Goal: Task Accomplishment & Management: Complete application form

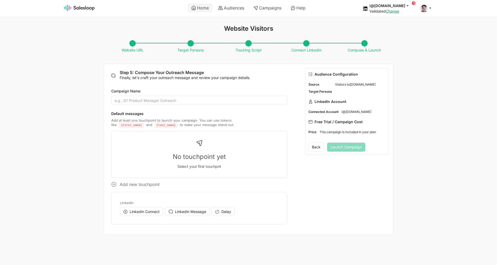
click at [419, 111] on div "Website Visitors Website URL Target Persona Tracking Script Connect LinkedIn Co…" at bounding box center [248, 130] width 497 height 210
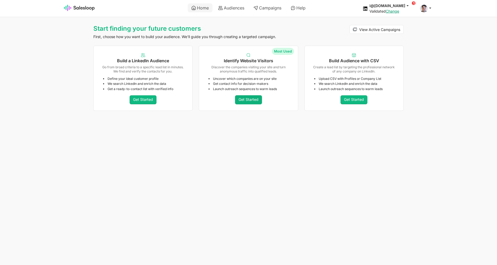
click at [247, 100] on link "Get Started" at bounding box center [248, 99] width 27 height 9
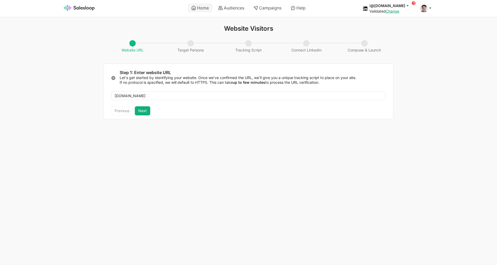
click at [141, 109] on button "Next" at bounding box center [142, 111] width 15 height 9
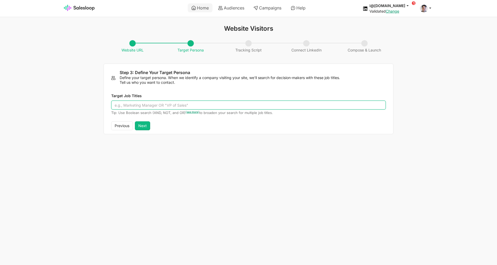
click at [192, 106] on input "Target Job Titles" at bounding box center [248, 105] width 275 height 9
type input "Developer"
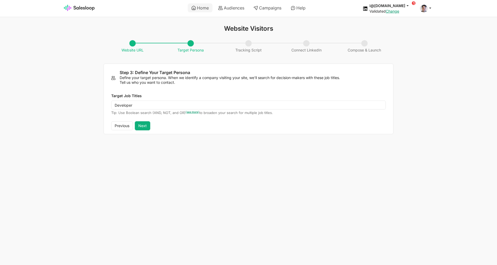
click at [139, 126] on button "Next" at bounding box center [142, 125] width 15 height 9
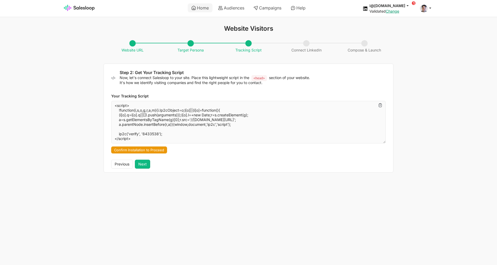
click at [141, 151] on button "Confirm Installation to Proceed" at bounding box center [139, 150] width 56 height 7
click at [144, 165] on button "Next" at bounding box center [142, 164] width 15 height 9
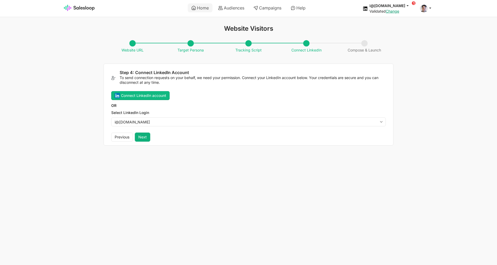
click at [144, 135] on button "Next" at bounding box center [142, 137] width 15 height 9
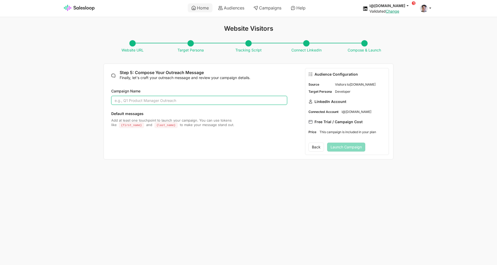
click at [173, 102] on input "Campaign Name" at bounding box center [199, 100] width 176 height 9
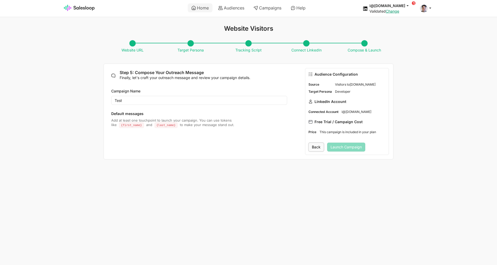
click at [312, 145] on button "Back" at bounding box center [316, 147] width 16 height 9
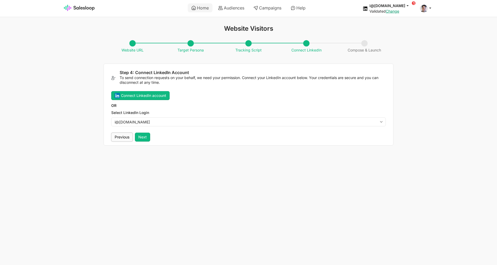
click at [118, 139] on button "Previous" at bounding box center [122, 137] width 22 height 9
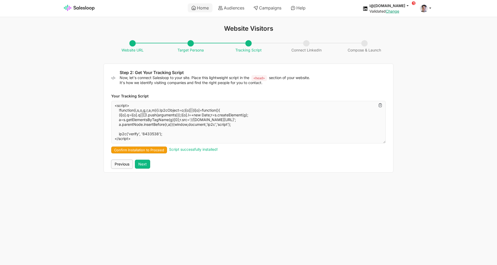
click at [124, 164] on button "Previous" at bounding box center [122, 164] width 22 height 9
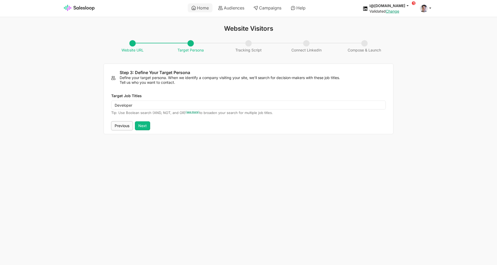
click at [123, 125] on button "Previous" at bounding box center [122, 125] width 22 height 9
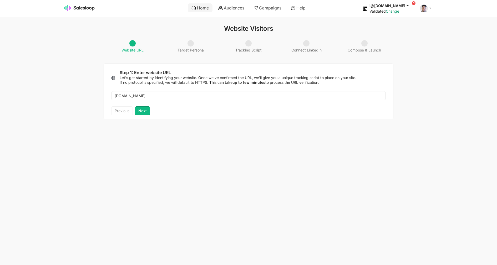
click at [124, 111] on div "Previous Next" at bounding box center [130, 111] width 39 height 9
click at [145, 111] on button "Next" at bounding box center [142, 111] width 15 height 9
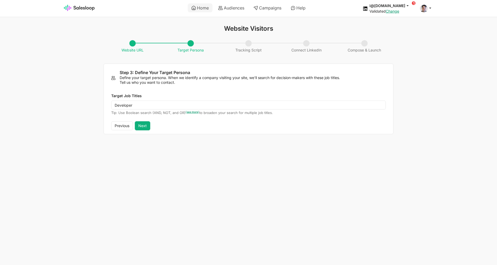
click at [143, 124] on button "Next" at bounding box center [142, 125] width 15 height 9
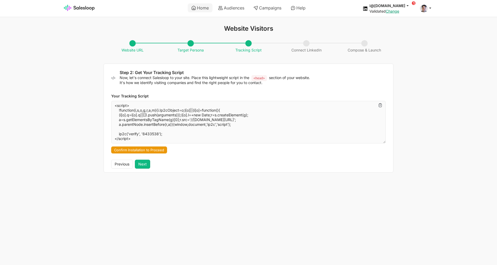
click at [148, 150] on button "Confirm Installation to Proceed" at bounding box center [139, 150] width 56 height 7
click at [146, 165] on button "Next" at bounding box center [142, 164] width 15 height 9
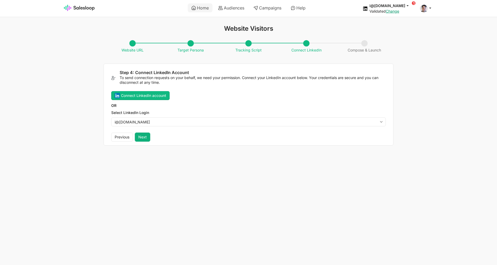
click at [145, 136] on button "Next" at bounding box center [142, 137] width 15 height 9
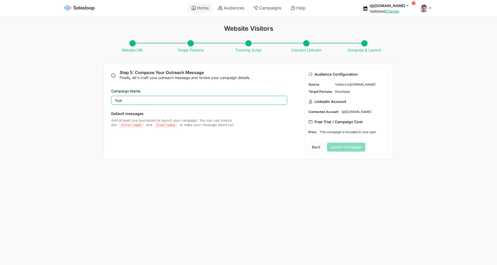
drag, startPoint x: 128, startPoint y: 102, endPoint x: 70, endPoint y: 98, distance: 58.5
click at [111, 98] on input "Test" at bounding box center [199, 100] width 176 height 9
click at [350, 149] on div "Back Launch Campaign" at bounding box center [346, 147] width 83 height 15
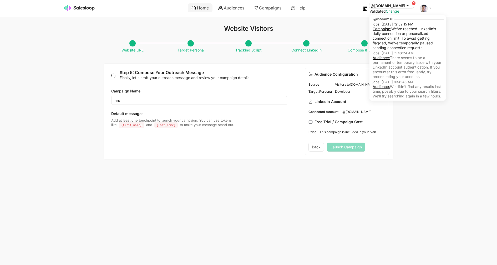
click at [406, 4] on icon at bounding box center [407, 5] width 5 height 5
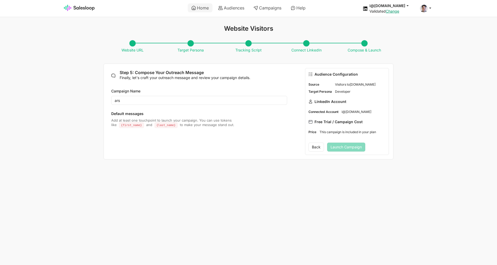
click at [442, 162] on html "Home Audiences Campaigns Help i@[DOMAIN_NAME] jobs: [DATE] 12:52:15 PM Campaign…" at bounding box center [248, 83] width 497 height 166
click at [159, 98] on input "ars" at bounding box center [199, 100] width 176 height 9
type input "ars"
